Goal: Information Seeking & Learning: Learn about a topic

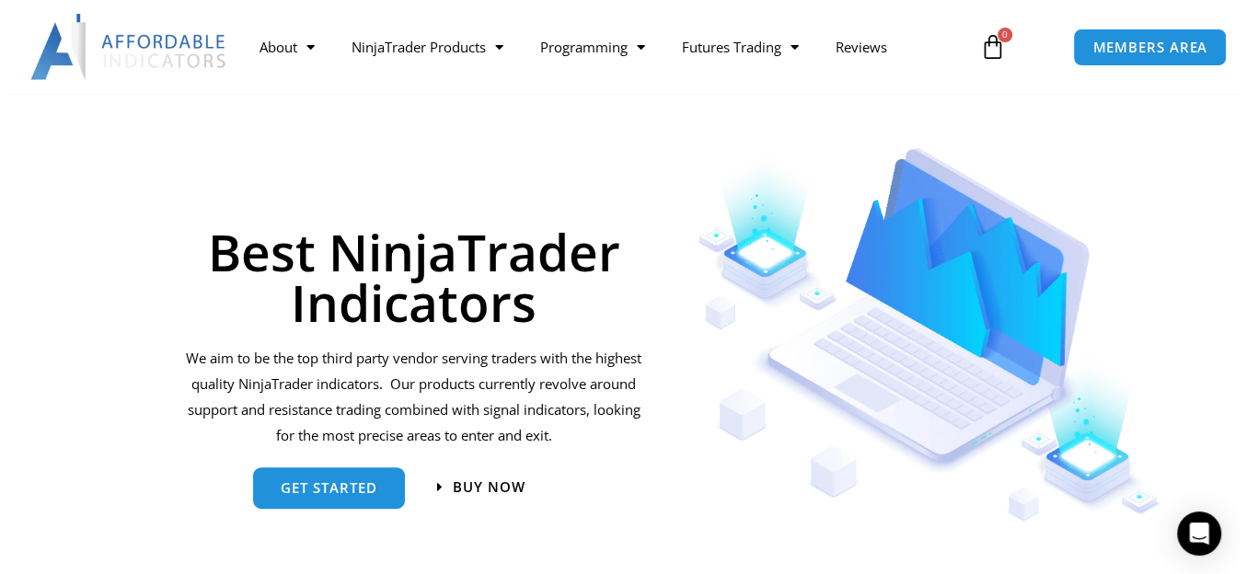
scroll to position [92, 0]
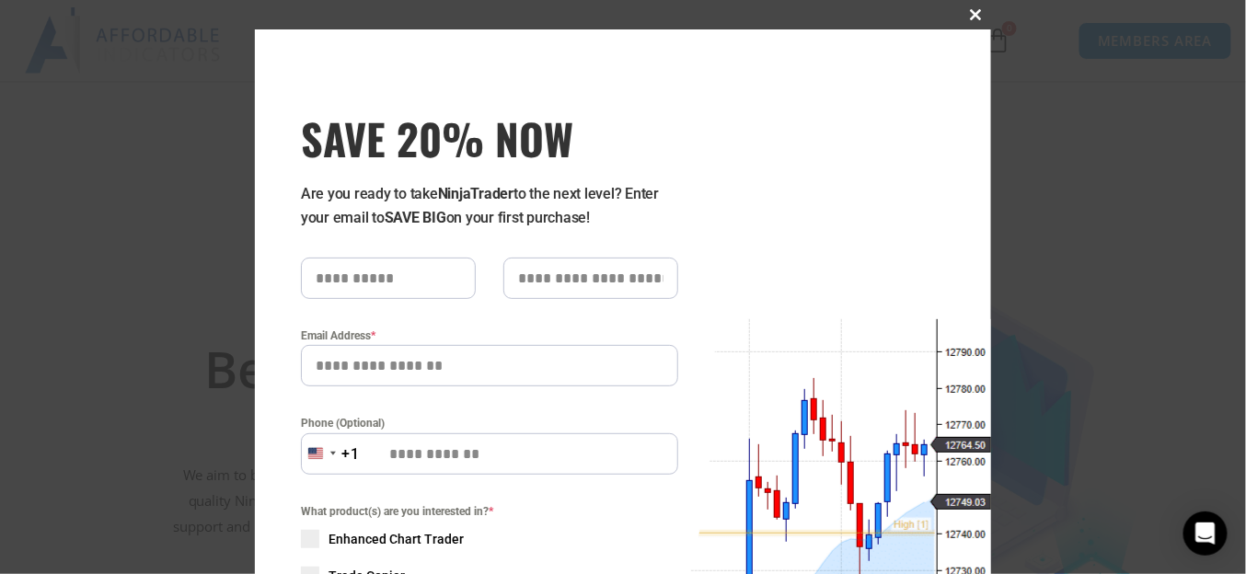
click at [876, 13] on span "SAVE 20% NOW popup" at bounding box center [976, 14] width 29 height 11
